Goal: Task Accomplishment & Management: Use online tool/utility

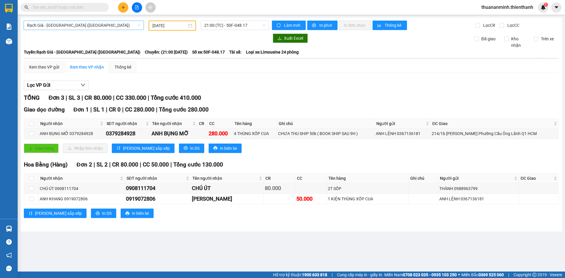
click at [100, 25] on span "Rạch Giá - [GEOGRAPHIC_DATA] ([GEOGRAPHIC_DATA])" at bounding box center [83, 25] width 113 height 9
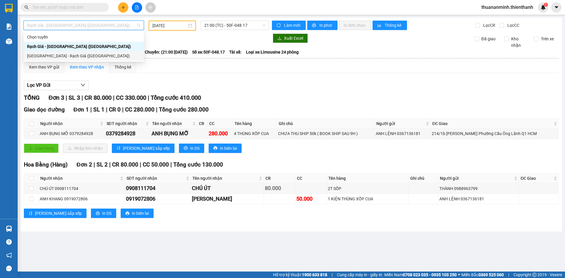
click at [76, 55] on div "[GEOGRAPHIC_DATA] - Rạch Giá ([GEOGRAPHIC_DATA])" at bounding box center [83, 56] width 113 height 6
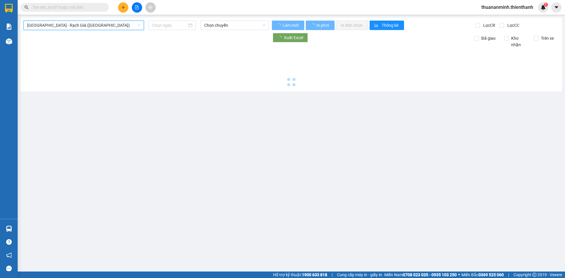
type input "[DATE]"
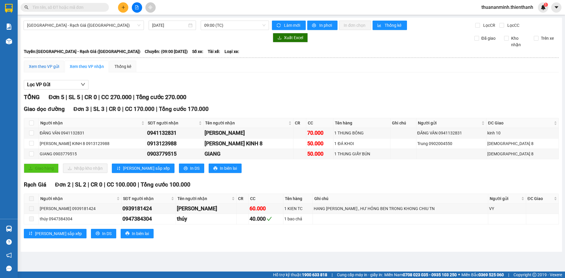
click at [52, 68] on div "Xem theo VP gửi" at bounding box center [44, 66] width 30 height 6
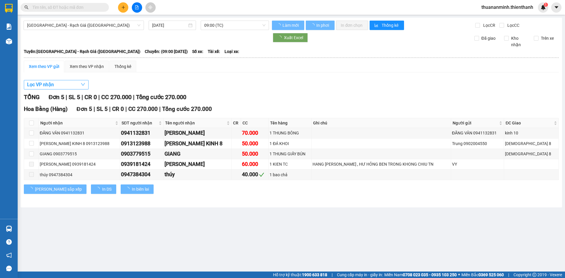
click at [62, 85] on button "Lọc VP nhận" at bounding box center [56, 84] width 65 height 9
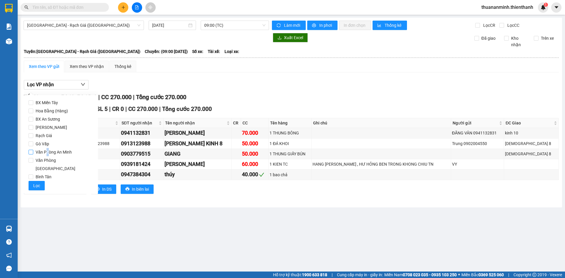
click at [47, 152] on span "Văn Phòng An Minh" at bounding box center [53, 152] width 41 height 8
drag, startPoint x: 31, startPoint y: 153, endPoint x: 37, endPoint y: 170, distance: 17.7
click at [31, 154] on input "Văn Phòng An Minh" at bounding box center [31, 152] width 5 height 5
checkbox input "true"
click at [35, 183] on span "Lọc" at bounding box center [36, 186] width 7 height 6
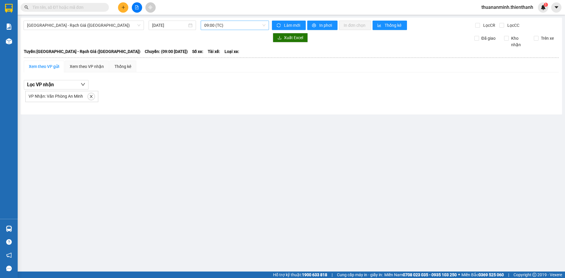
click at [241, 24] on span "09:00 (TC)" at bounding box center [234, 25] width 61 height 9
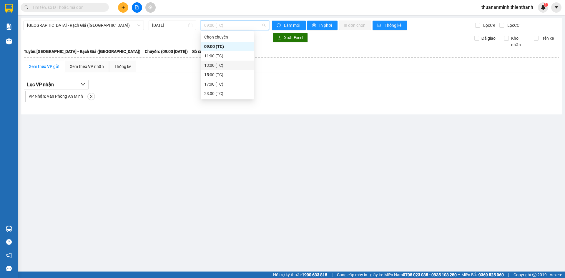
click at [223, 66] on div "13:00 (TC)" at bounding box center [227, 65] width 46 height 6
click at [235, 23] on span "13:00 (TC)" at bounding box center [234, 25] width 61 height 9
click at [221, 74] on div "15:00 (TC)" at bounding box center [227, 75] width 46 height 6
click at [241, 24] on span "15:00 (TC)" at bounding box center [234, 25] width 61 height 9
click at [210, 93] on div "23:00 (TC)" at bounding box center [227, 93] width 46 height 6
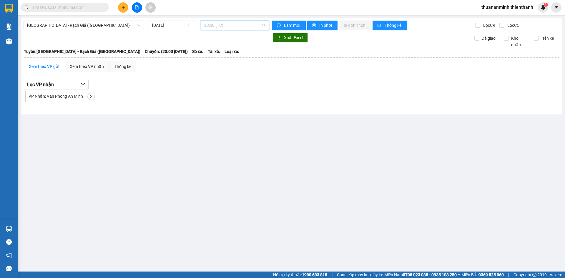
click at [241, 22] on span "23:00 (TC)" at bounding box center [234, 25] width 61 height 9
click at [304, 117] on main "[GEOGRAPHIC_DATA] - Rạch Giá ([GEOGRAPHIC_DATA]) [DATE] 23:00 (TC) Làm mới In p…" at bounding box center [282, 136] width 565 height 272
click at [190, 25] on div "[DATE]" at bounding box center [172, 25] width 40 height 6
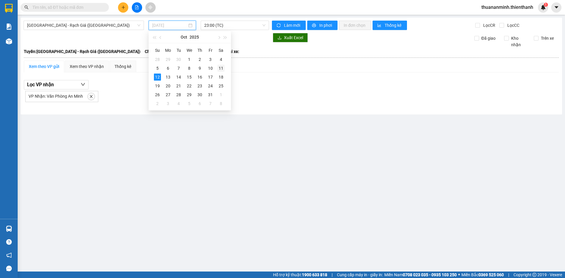
click at [220, 67] on div "11" at bounding box center [221, 68] width 7 height 7
type input "[DATE]"
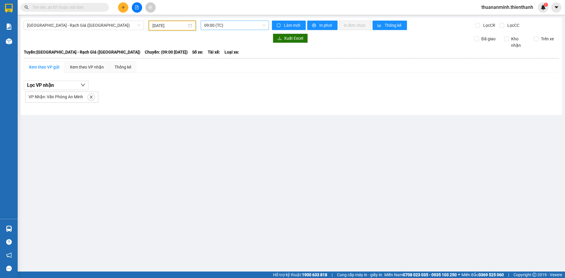
click at [228, 29] on span "09:00 (TC)" at bounding box center [234, 25] width 61 height 9
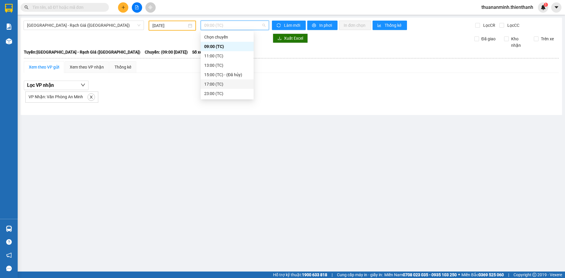
click at [223, 82] on div "17:00 (TC)" at bounding box center [227, 84] width 46 height 6
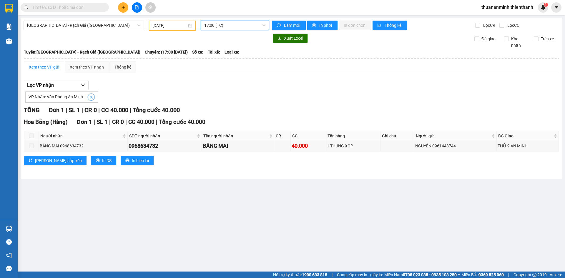
click at [91, 95] on icon "close" at bounding box center [91, 97] width 4 height 4
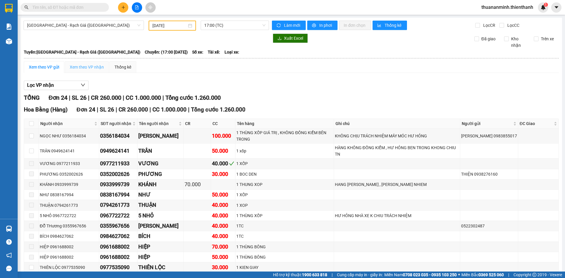
click at [89, 63] on div "Xem theo VP nhận" at bounding box center [87, 67] width 44 height 12
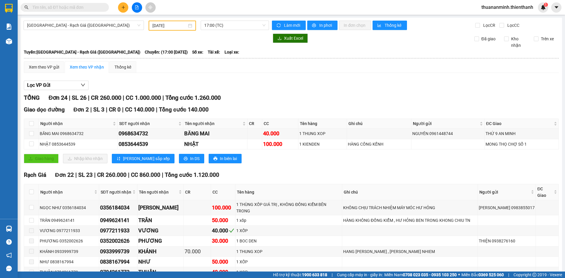
click at [70, 91] on div "Lọc VP Gửi TỔNG Đơn 24 | SL 26 | CR 260.000 | CC 1.000.000 | Tổng cước 1.260.0…" at bounding box center [291, 269] width 535 height 382
click at [72, 86] on button "Lọc VP Gửi" at bounding box center [56, 85] width 65 height 9
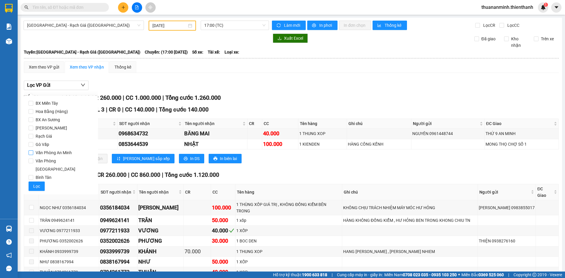
click at [54, 152] on span "Văn Phòng An Minh" at bounding box center [53, 153] width 41 height 8
click at [33, 152] on input "Văn Phòng An Minh" at bounding box center [31, 152] width 5 height 5
checkbox input "true"
click at [35, 183] on span "Lọc" at bounding box center [36, 186] width 7 height 6
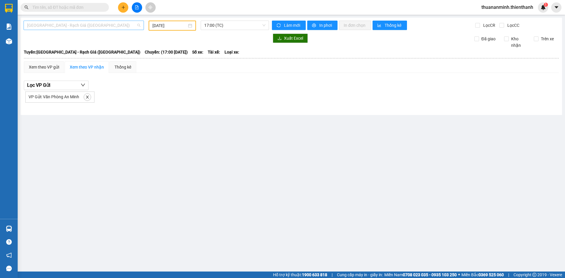
click at [104, 29] on span "[GEOGRAPHIC_DATA] - Rạch Giá ([GEOGRAPHIC_DATA])" at bounding box center [83, 25] width 113 height 9
click at [105, 19] on div "[GEOGRAPHIC_DATA] - Rạch Giá ([GEOGRAPHIC_DATA]) [DATE] 17:00 (TC) Làm mới In p…" at bounding box center [292, 66] width 542 height 97
click at [97, 26] on span "[GEOGRAPHIC_DATA] - Rạch Giá ([GEOGRAPHIC_DATA])" at bounding box center [83, 25] width 113 height 9
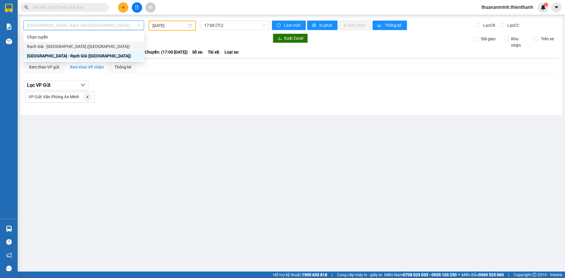
click at [70, 43] on div "Rạch Giá - [GEOGRAPHIC_DATA] ([GEOGRAPHIC_DATA])" at bounding box center [84, 46] width 120 height 9
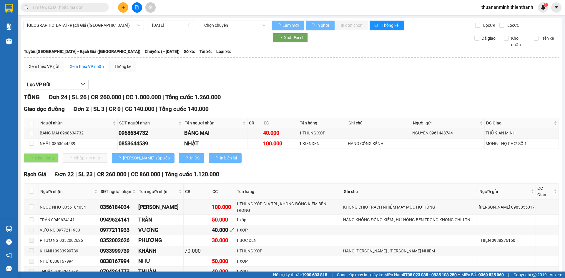
type input "[DATE]"
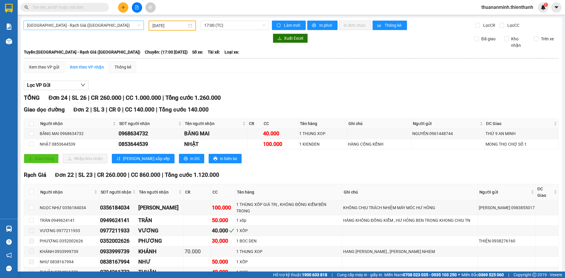
click at [114, 25] on span "[GEOGRAPHIC_DATA] - Rạch Giá ([GEOGRAPHIC_DATA])" at bounding box center [83, 25] width 113 height 9
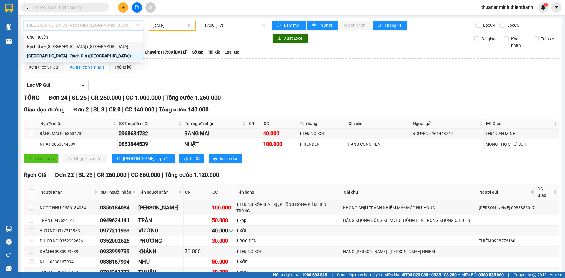
click at [79, 45] on div "Rạch Giá - [GEOGRAPHIC_DATA] ([GEOGRAPHIC_DATA])" at bounding box center [83, 46] width 112 height 6
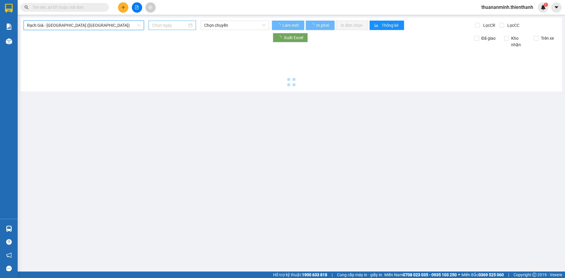
type input "[DATE]"
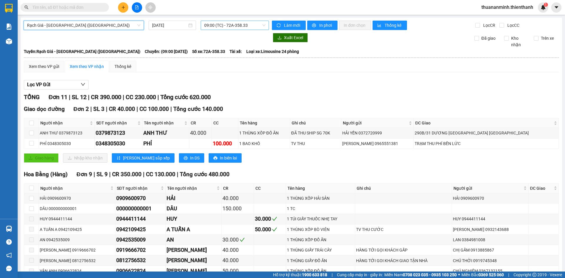
click at [230, 26] on span "09:00 (TC) - 72A-358.33" at bounding box center [234, 25] width 61 height 9
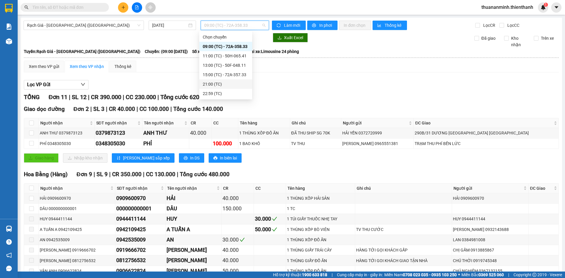
click at [282, 88] on div "Lọc VP Gửi" at bounding box center [291, 85] width 535 height 10
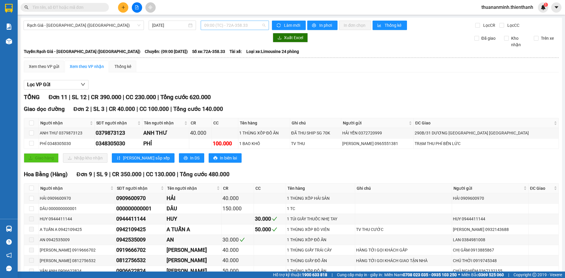
click at [239, 26] on span "09:00 (TC) - 72A-358.33" at bounding box center [234, 25] width 61 height 9
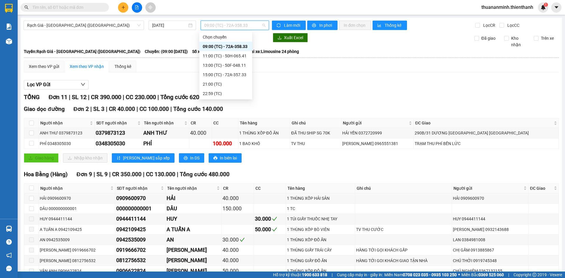
click at [246, 25] on span "09:00 (TC) - 72A-358.33" at bounding box center [234, 25] width 61 height 9
